Goal: Find specific page/section: Find specific page/section

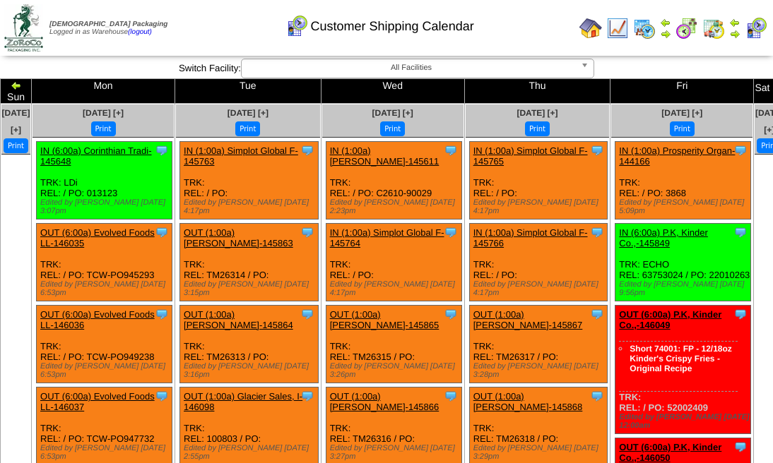
scroll to position [235, 0]
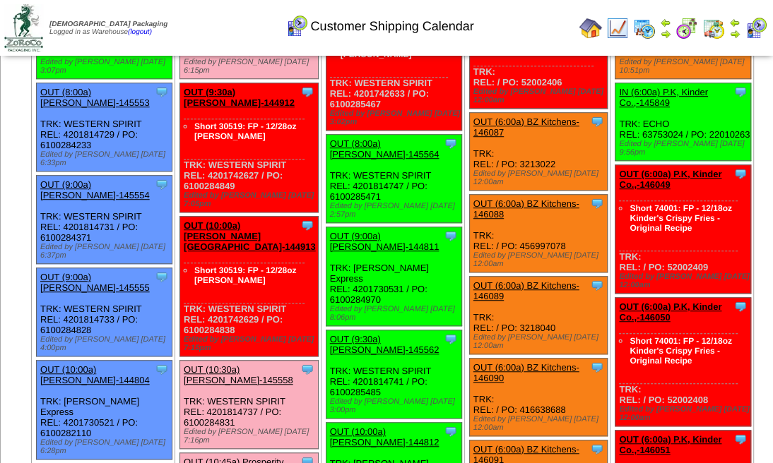
scroll to position [565, 0]
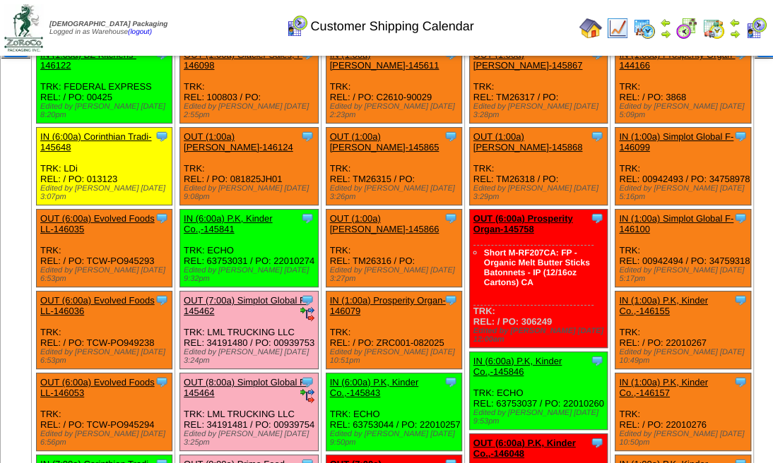
scroll to position [141, 0]
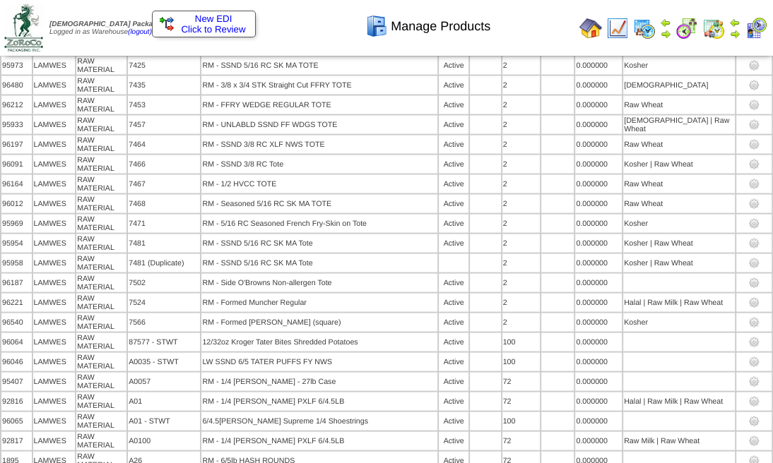
scroll to position [1206, 0]
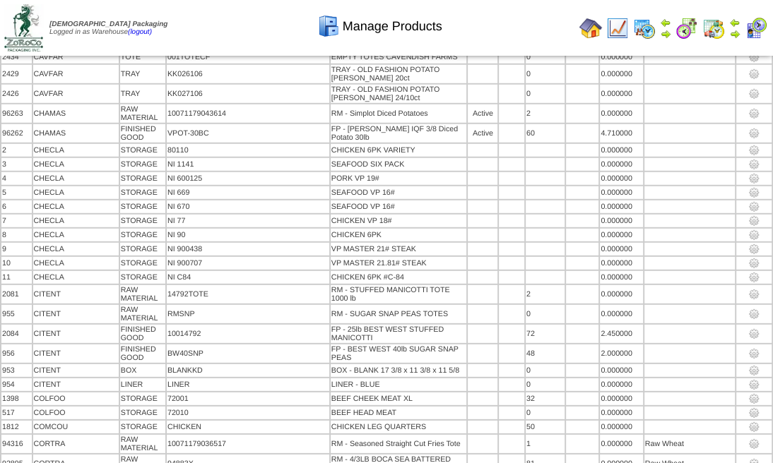
scroll to position [9544, 0]
click at [379, 28] on span "Manage Products" at bounding box center [393, 26] width 100 height 15
click at [410, 28] on span "Manage Products" at bounding box center [393, 26] width 100 height 15
click at [594, 32] on div "Manage Products" at bounding box center [380, 21] width 442 height 39
click at [591, 30] on div "Manage Products" at bounding box center [380, 21] width 442 height 39
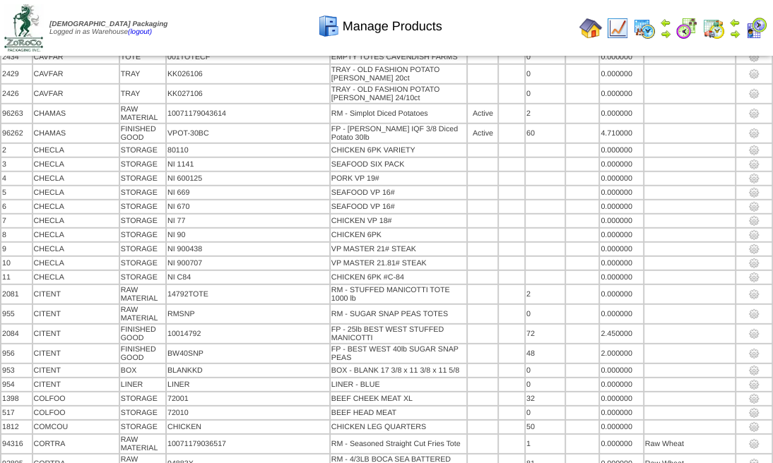
click at [593, 28] on div "Manage Products" at bounding box center [380, 21] width 442 height 39
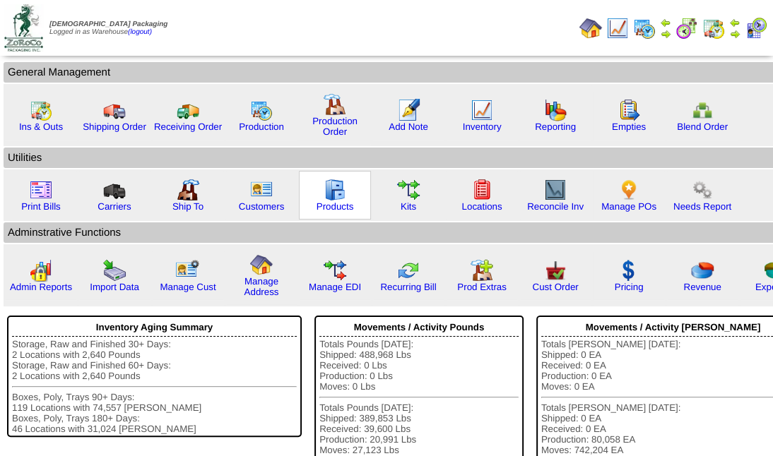
click at [331, 191] on img at bounding box center [335, 190] width 23 height 23
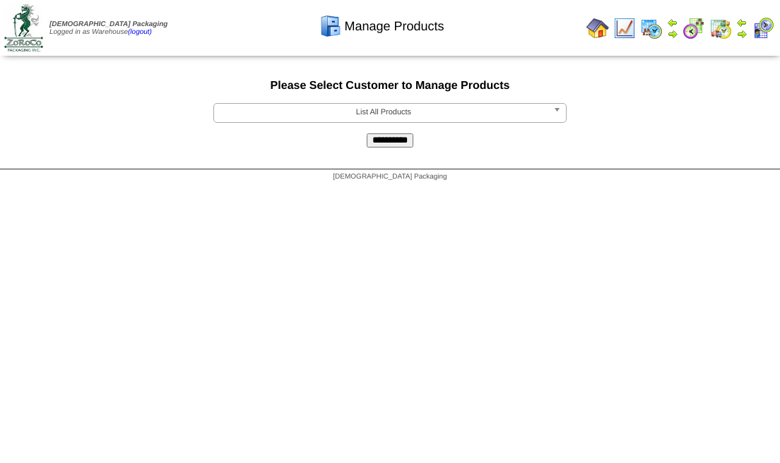
click at [378, 112] on span "List All Products" at bounding box center [384, 112] width 328 height 17
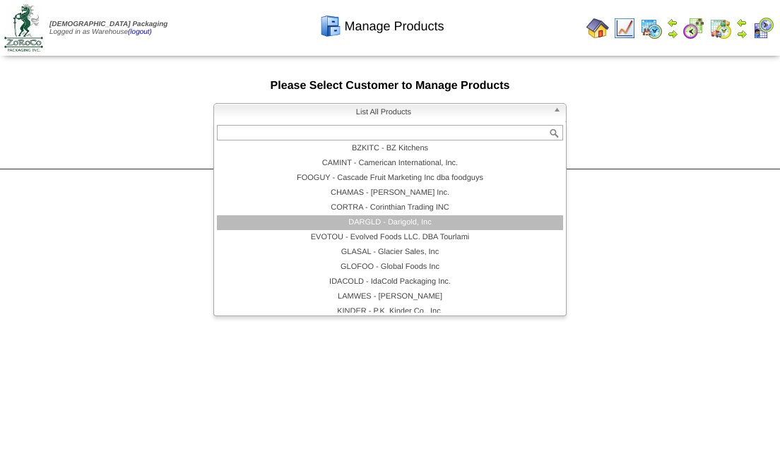
scroll to position [94, 0]
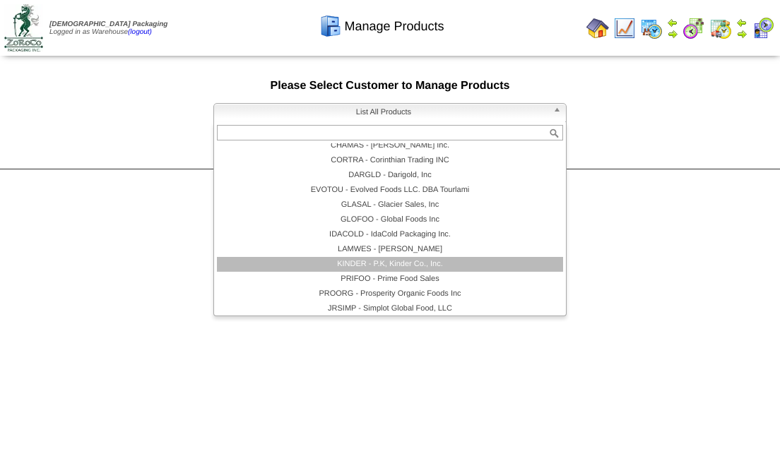
click at [391, 259] on li "KINDER - P.K, Kinder Co., Inc." at bounding box center [390, 264] width 346 height 15
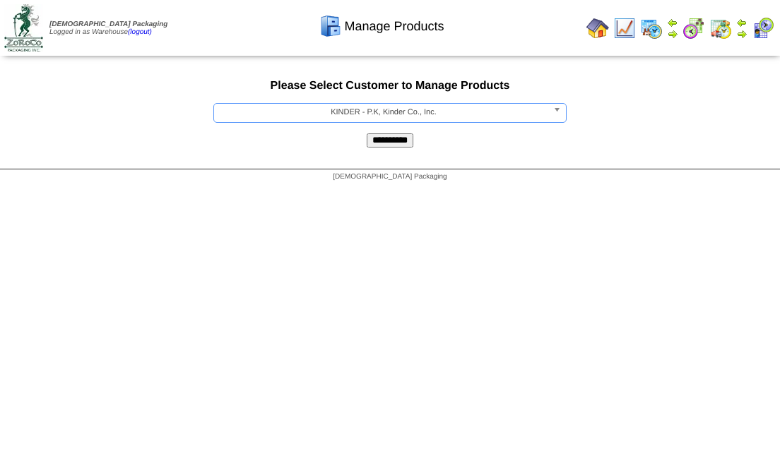
click at [398, 146] on input "**********" at bounding box center [390, 141] width 47 height 14
click at [378, 143] on input "**********" at bounding box center [390, 141] width 47 height 14
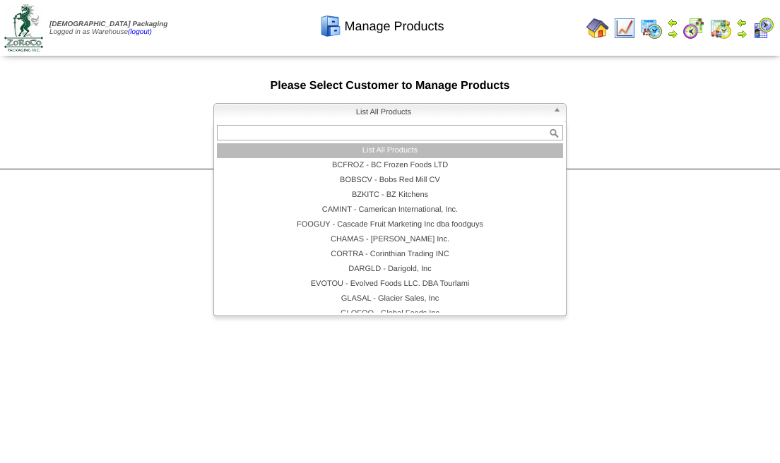
click at [406, 122] on div "List All Products List All Products BCFROZ - BC Frozen Foods LTD BOBSCV - Bobs …" at bounding box center [389, 113] width 353 height 20
click at [398, 149] on li "List All Products" at bounding box center [390, 150] width 346 height 15
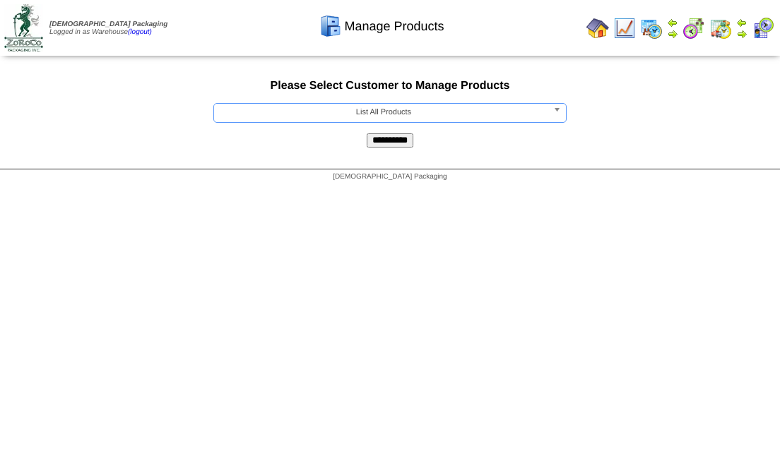
click at [393, 144] on input "**********" at bounding box center [390, 141] width 47 height 14
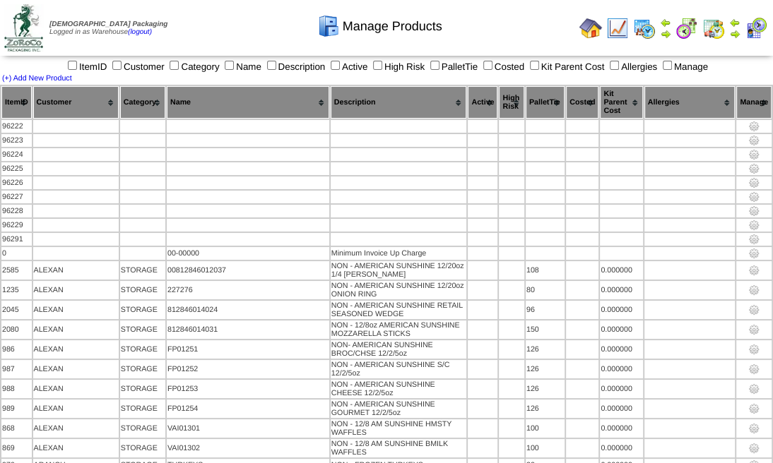
scroll to position [60278, 0]
